Goal: Task Accomplishment & Management: Use online tool/utility

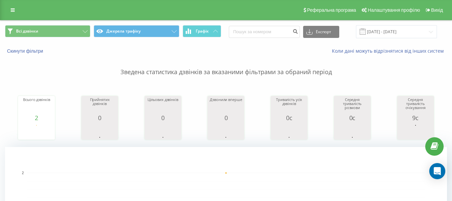
scroll to position [268, 0]
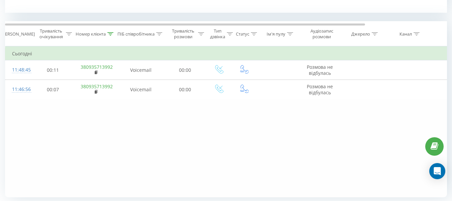
click at [111, 35] on icon at bounding box center [111, 33] width 6 height 3
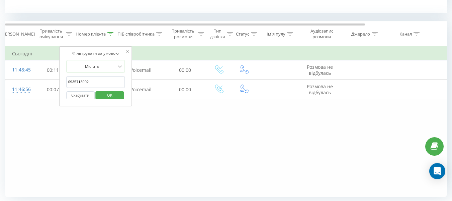
click at [85, 95] on button "Скасувати" at bounding box center [80, 95] width 28 height 8
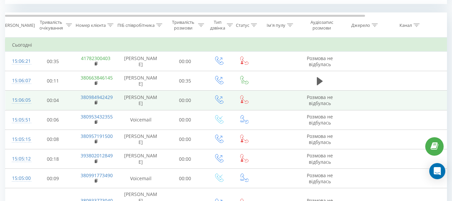
scroll to position [268, 0]
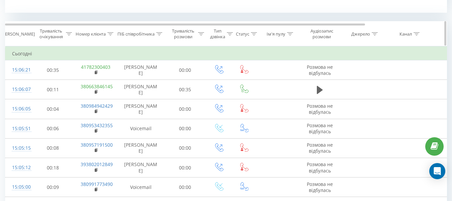
click at [157, 34] on icon at bounding box center [159, 33] width 6 height 3
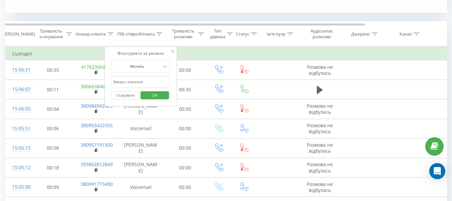
drag, startPoint x: 146, startPoint y: 82, endPoint x: 147, endPoint y: 86, distance: 4.8
click at [146, 82] on input "text" at bounding box center [141, 82] width 59 height 12
type input "усти"
click at [152, 98] on span "OK" at bounding box center [155, 95] width 19 height 10
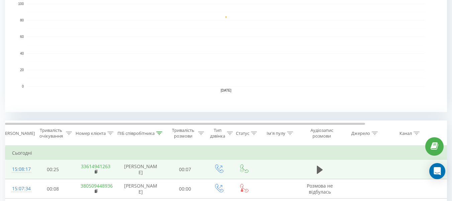
scroll to position [201, 0]
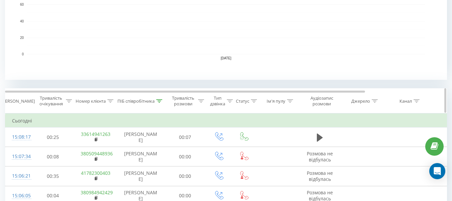
click at [160, 100] on icon at bounding box center [159, 100] width 6 height 3
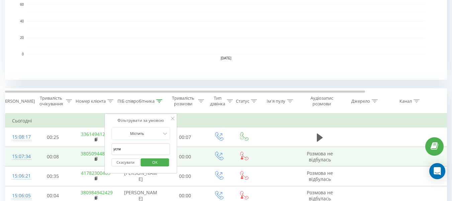
drag, startPoint x: 129, startPoint y: 150, endPoint x: 97, endPoint y: 151, distance: 31.5
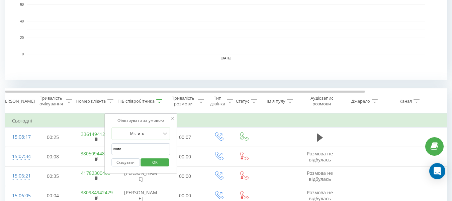
click at [148, 160] on span "OK" at bounding box center [155, 162] width 19 height 10
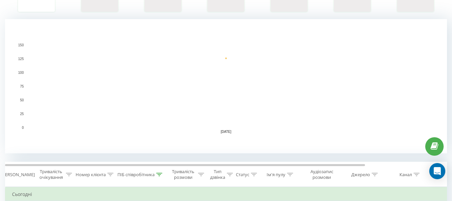
scroll to position [195, 0]
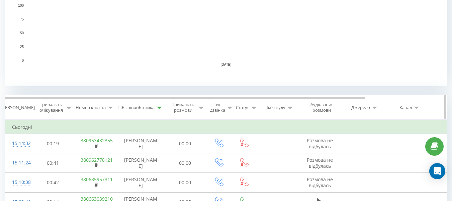
click at [159, 106] on icon at bounding box center [159, 107] width 6 height 3
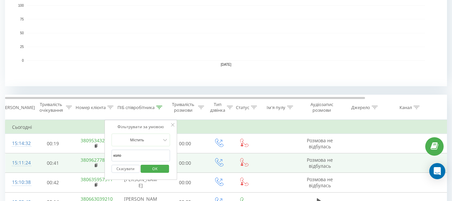
drag, startPoint x: 135, startPoint y: 160, endPoint x: 81, endPoint y: 160, distance: 54.6
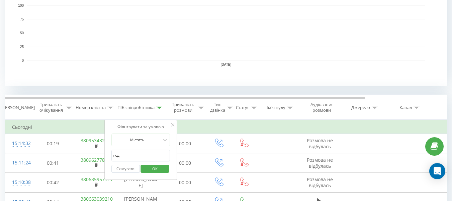
type input "подм"
click at [150, 168] on span "OK" at bounding box center [155, 168] width 19 height 10
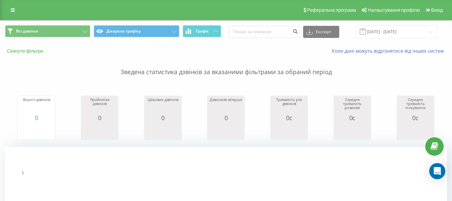
click at [31, 52] on button "Скинути фільтри" at bounding box center [26, 51] width 42 height 6
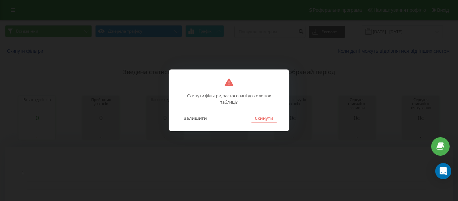
click at [269, 117] on button "Скинути" at bounding box center [263, 118] width 25 height 9
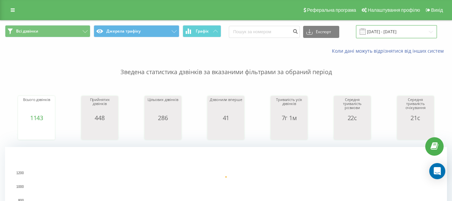
click at [384, 33] on input "[DATE] - [DATE]" at bounding box center [396, 31] width 81 height 13
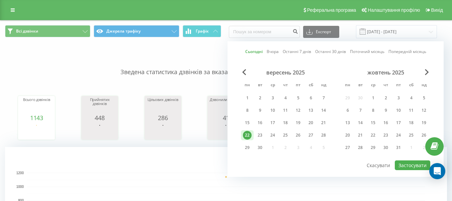
click at [254, 53] on link "Сьогодні" at bounding box center [254, 51] width 17 height 6
click at [411, 167] on button "Застосувати" at bounding box center [413, 165] width 36 height 10
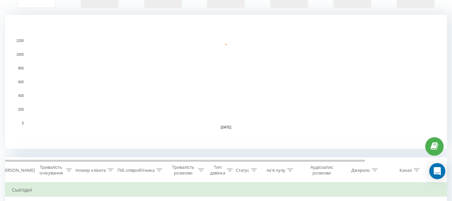
scroll to position [167, 0]
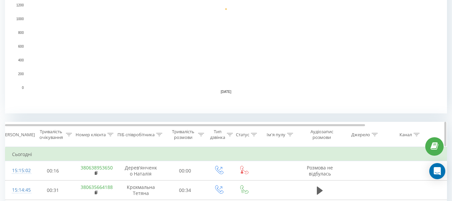
click at [160, 133] on icon at bounding box center [159, 134] width 6 height 3
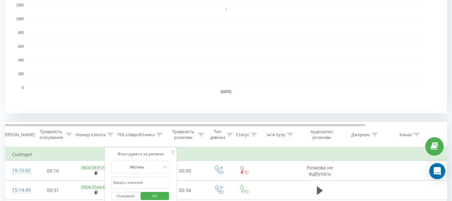
click at [133, 181] on input "text" at bounding box center [141, 183] width 59 height 12
type input "усти"
click at [156, 196] on span "OK" at bounding box center [155, 195] width 19 height 10
